Goal: Communication & Community: Connect with others

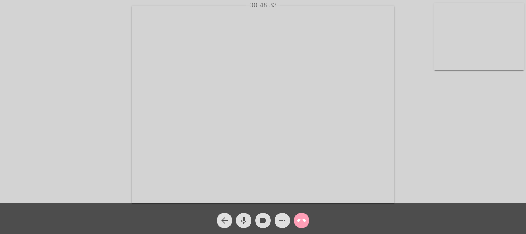
click at [304, 220] on mat-icon "call_end" at bounding box center [301, 219] width 9 height 9
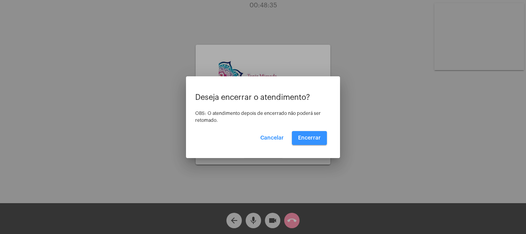
click at [310, 137] on span "Encerrar" at bounding box center [309, 137] width 23 height 5
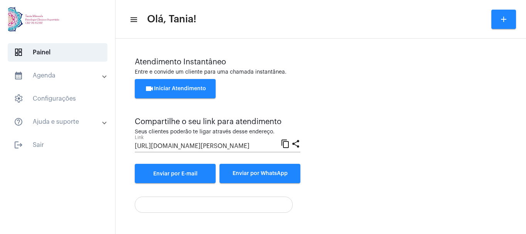
scroll to position [153, 0]
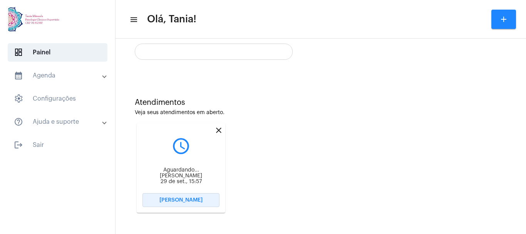
click at [175, 196] on button "[PERSON_NAME]" at bounding box center [180, 200] width 77 height 14
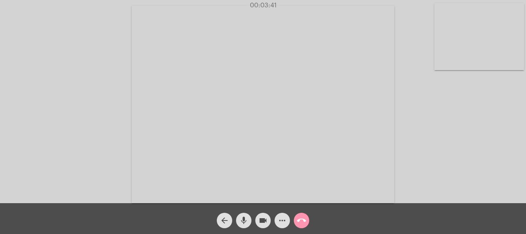
click at [245, 221] on mat-icon "mic" at bounding box center [243, 219] width 9 height 9
click at [245, 221] on mat-icon "mic_off" at bounding box center [243, 219] width 9 height 9
click at [280, 223] on mat-icon "more_horiz" at bounding box center [281, 219] width 9 height 9
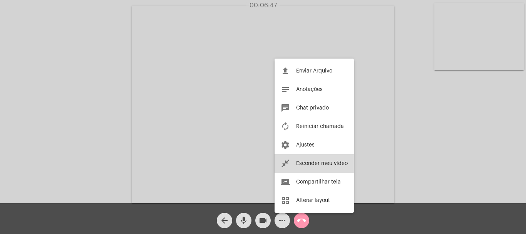
click at [305, 172] on button "close_fullscreen Esconder meu vídeo" at bounding box center [313, 163] width 79 height 18
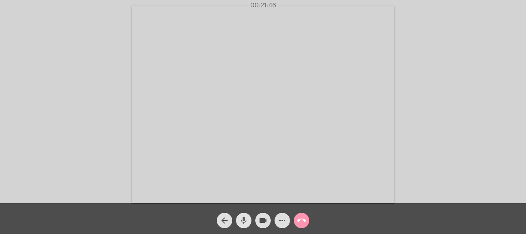
click at [244, 224] on mat-icon "mic" at bounding box center [243, 219] width 9 height 9
click at [244, 224] on mat-icon "mic_off" at bounding box center [243, 219] width 9 height 9
